Goal: Task Accomplishment & Management: Manage account settings

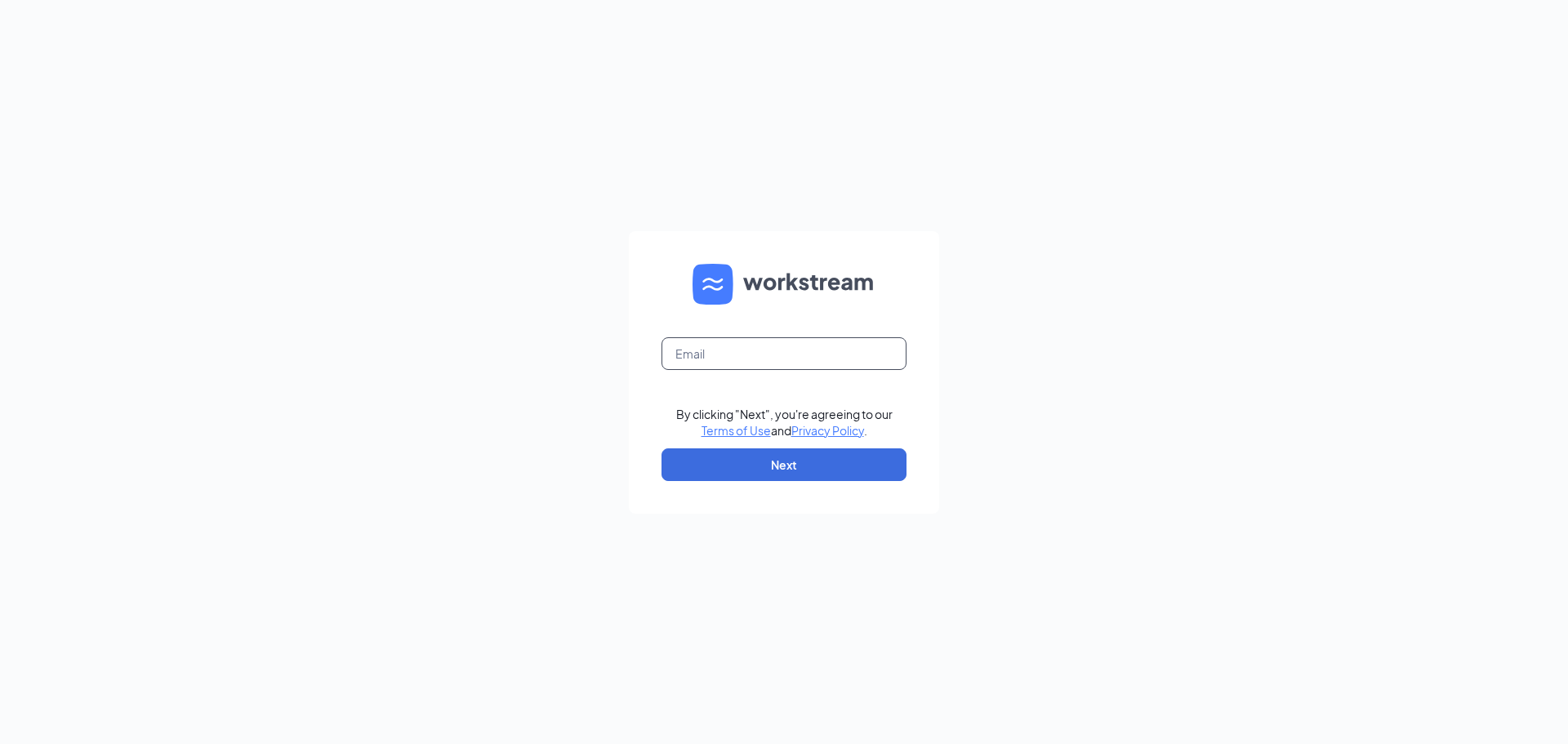
click at [784, 356] on input "text" at bounding box center [784, 353] width 245 height 33
type input "wendysrainsville@gmail.com"
click at [778, 462] on button "Next" at bounding box center [784, 464] width 245 height 33
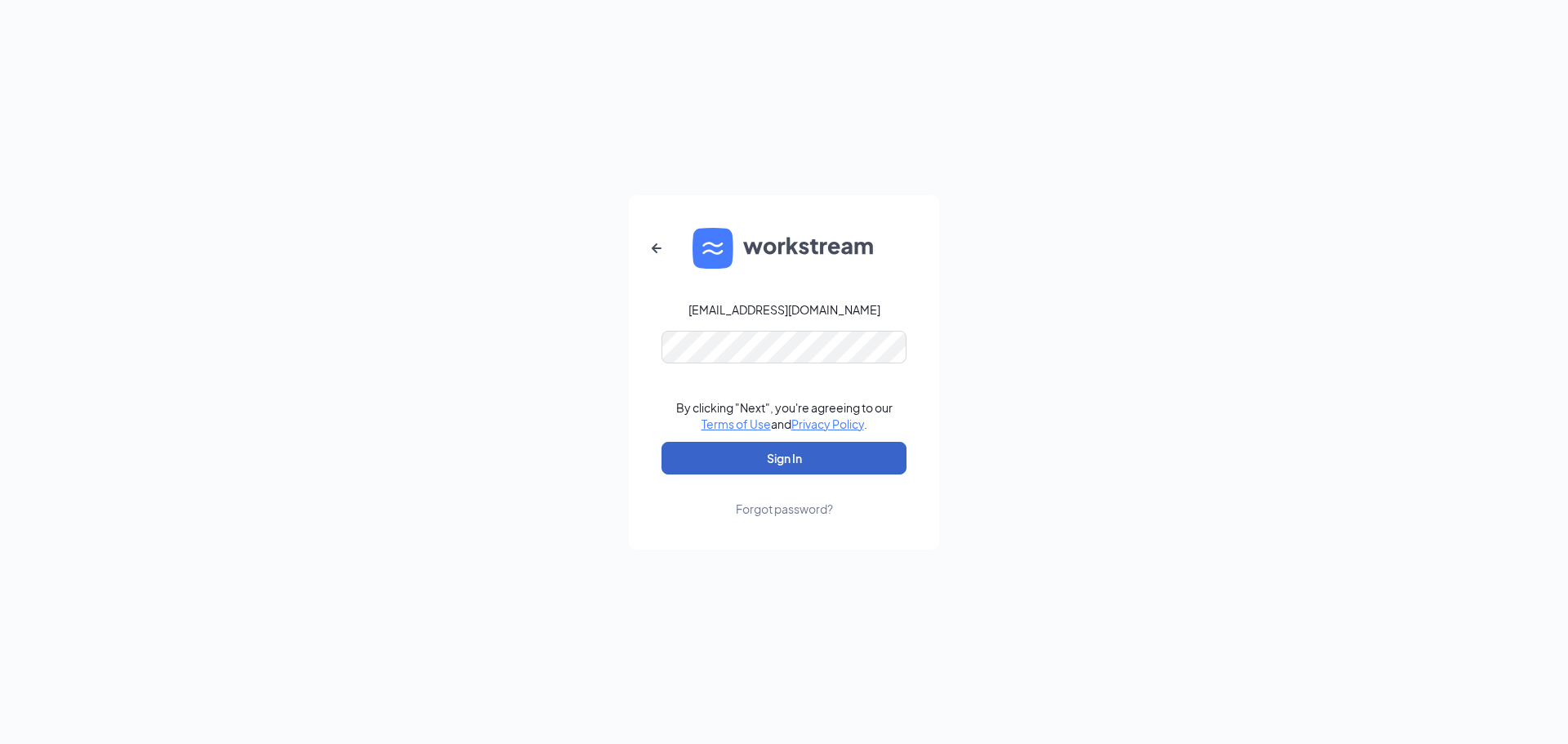
click at [787, 471] on button "Sign In" at bounding box center [784, 458] width 245 height 33
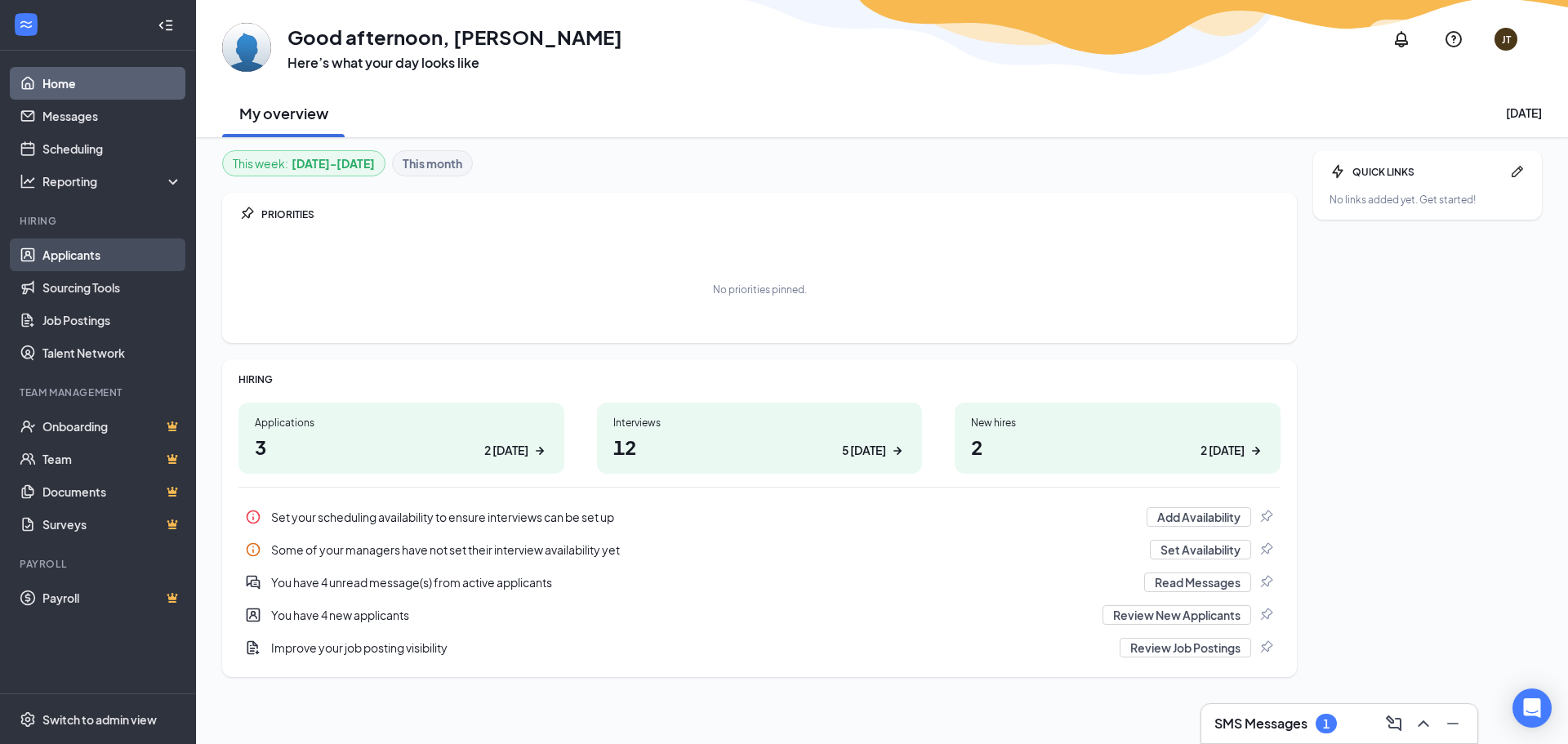
click at [126, 259] on link "Applicants" at bounding box center [113, 255] width 140 height 33
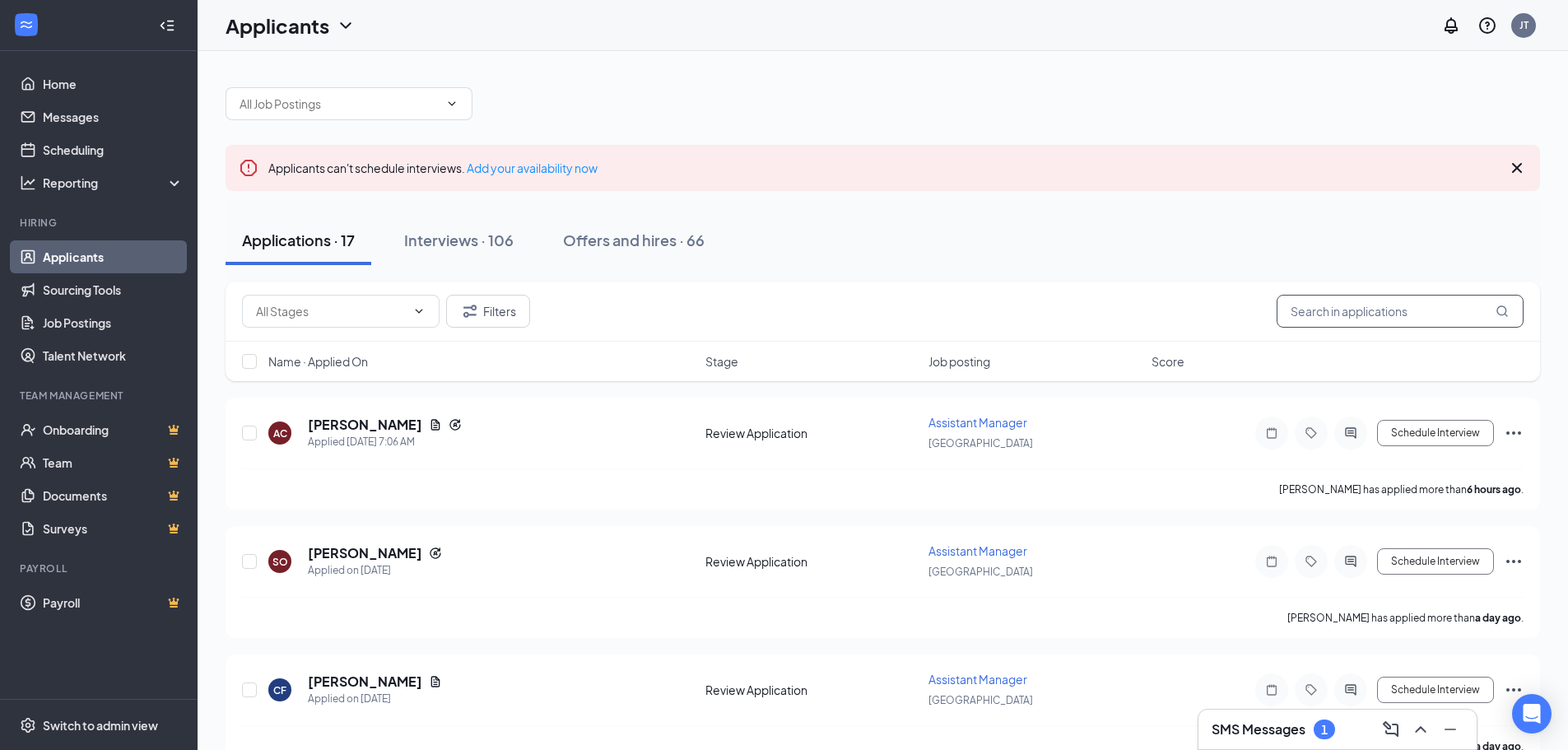
click at [1356, 321] on input "text" at bounding box center [1400, 310] width 247 height 33
type input "[PERSON_NAME]"
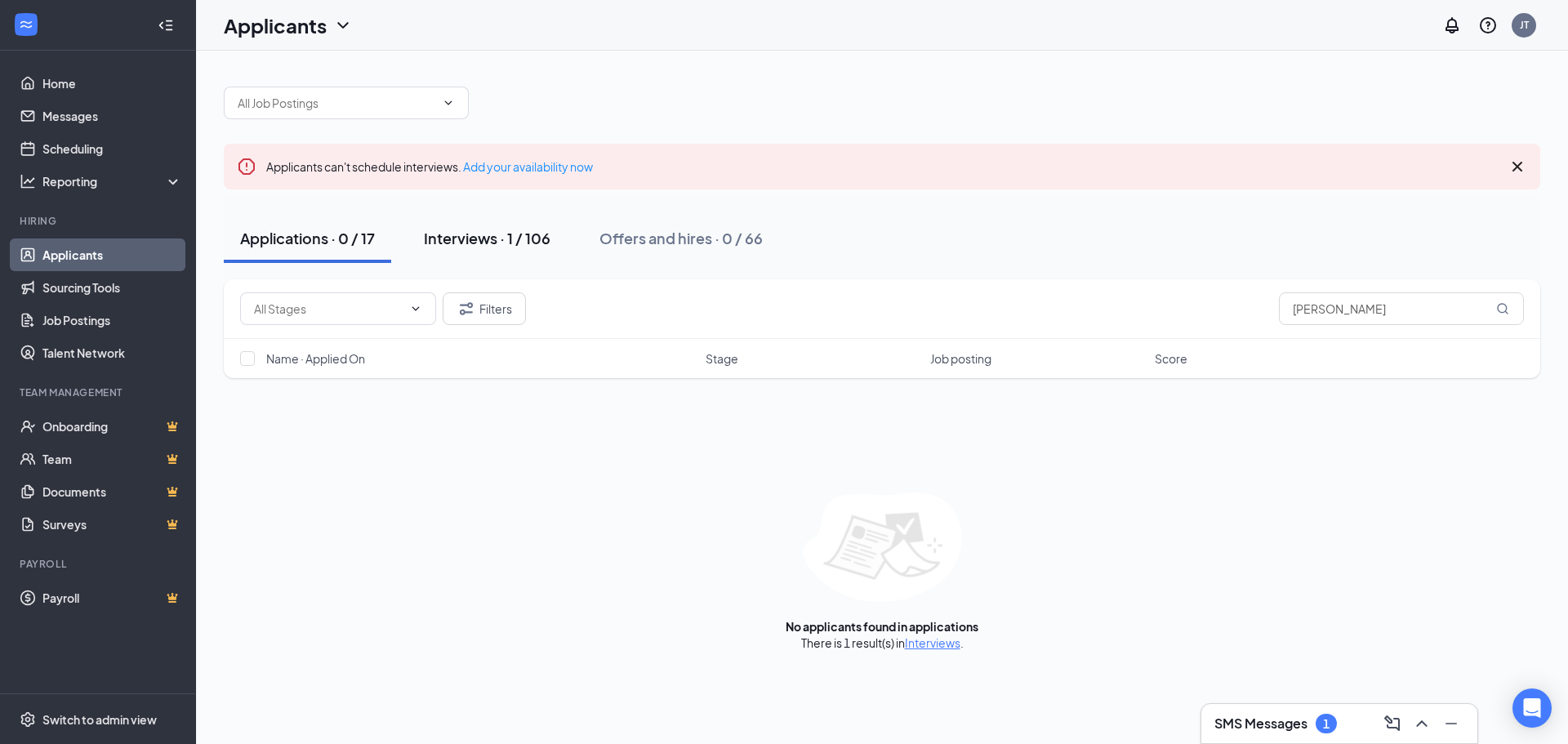
click at [536, 239] on div "Interviews · 1 / 106" at bounding box center [487, 238] width 127 height 21
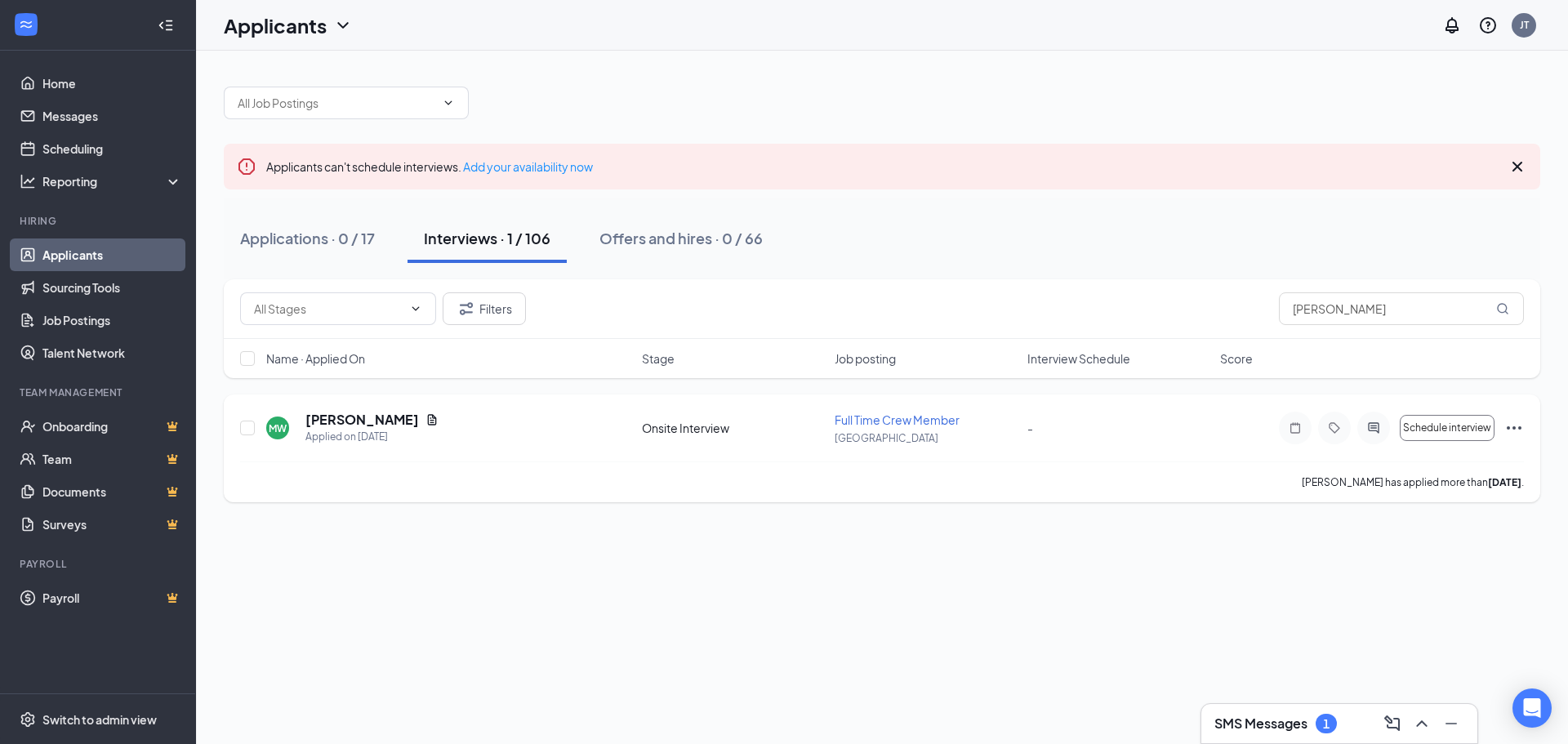
click at [1521, 433] on icon "Ellipses" at bounding box center [1514, 427] width 20 height 20
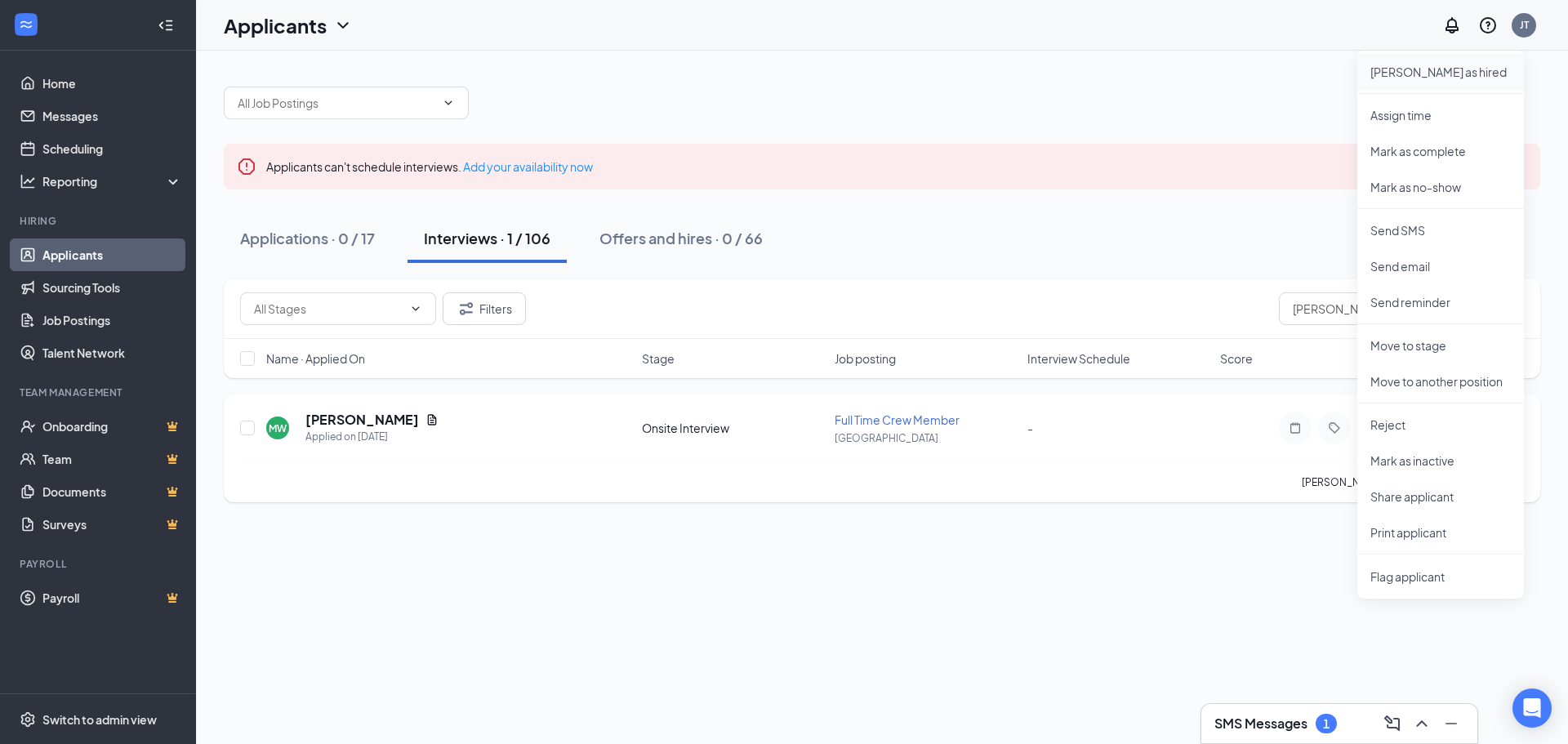
click at [1414, 72] on p "[PERSON_NAME] as hired" at bounding box center [1440, 72] width 141 height 17
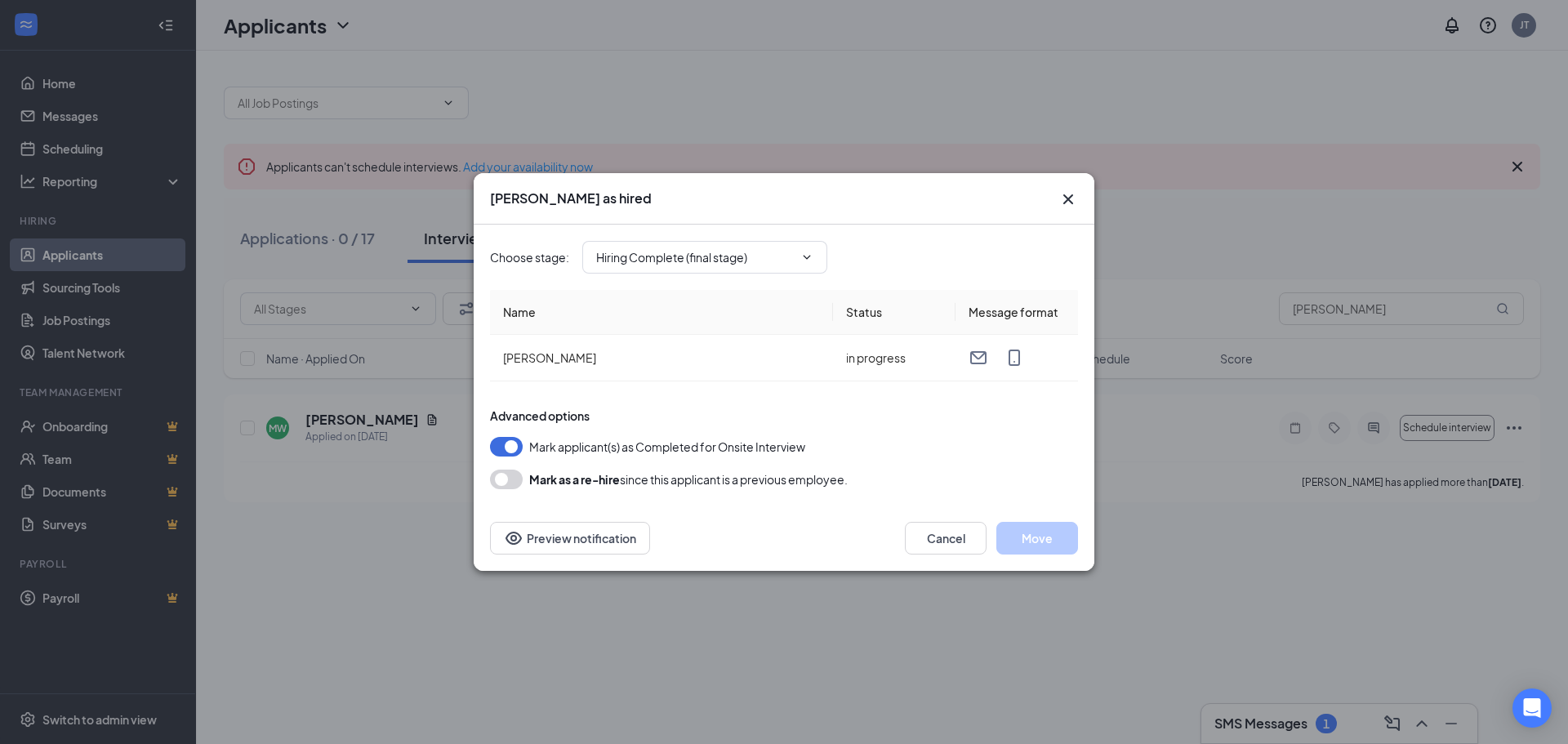
type input "Hiring Complete (final stage)"
click at [1020, 532] on button "Move" at bounding box center [1037, 538] width 82 height 33
